Goal: Find specific page/section: Find specific page/section

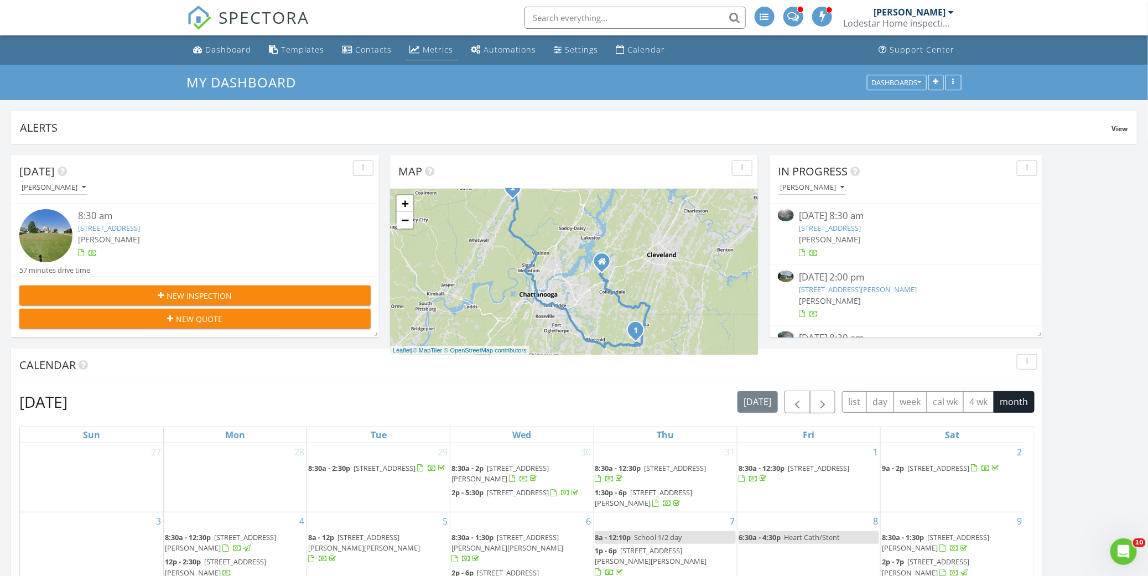
click at [416, 48] on div "Metrics" at bounding box center [415, 49] width 11 height 9
